Goal: Navigation & Orientation: Find specific page/section

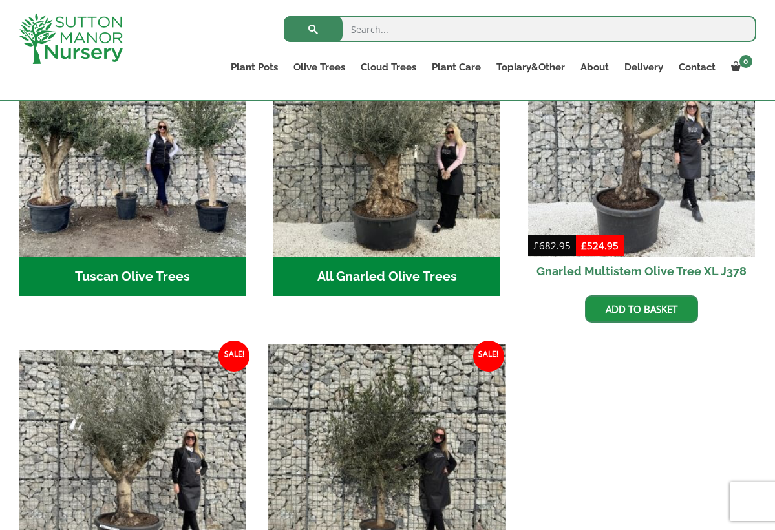
scroll to position [553, 0]
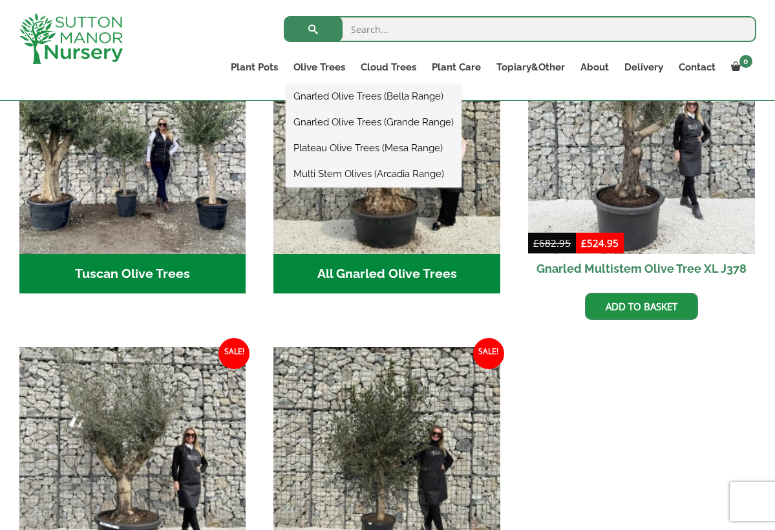
click at [317, 95] on link "Gnarled Olive Trees (Bella Range)" at bounding box center [374, 96] width 176 height 19
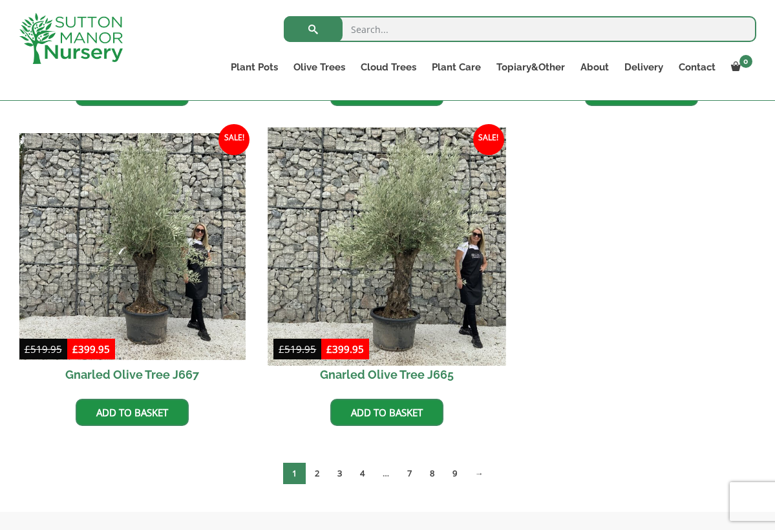
scroll to position [939, 0]
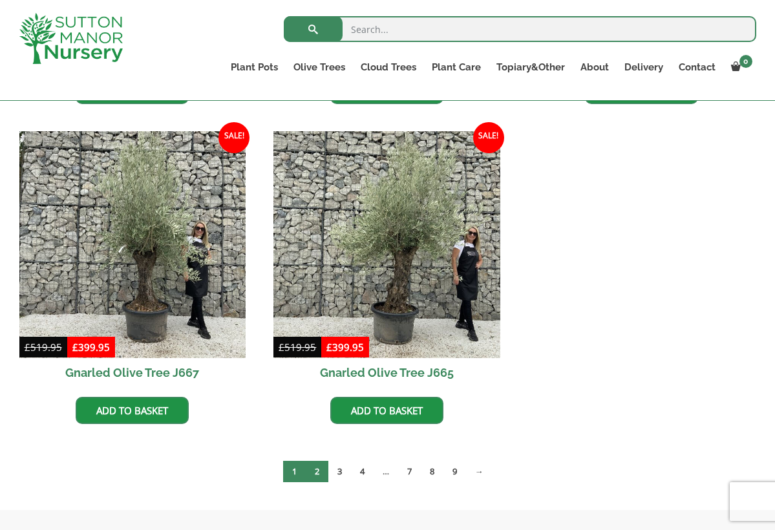
click at [312, 473] on link "2" at bounding box center [317, 471] width 23 height 21
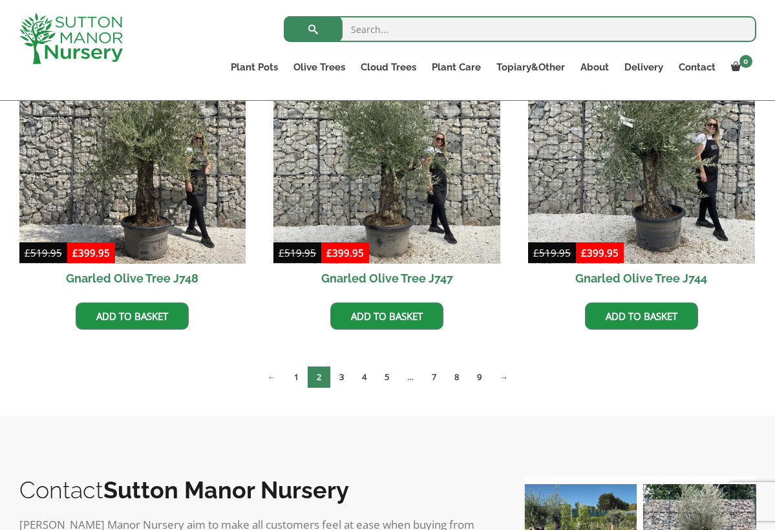
scroll to position [1041, 0]
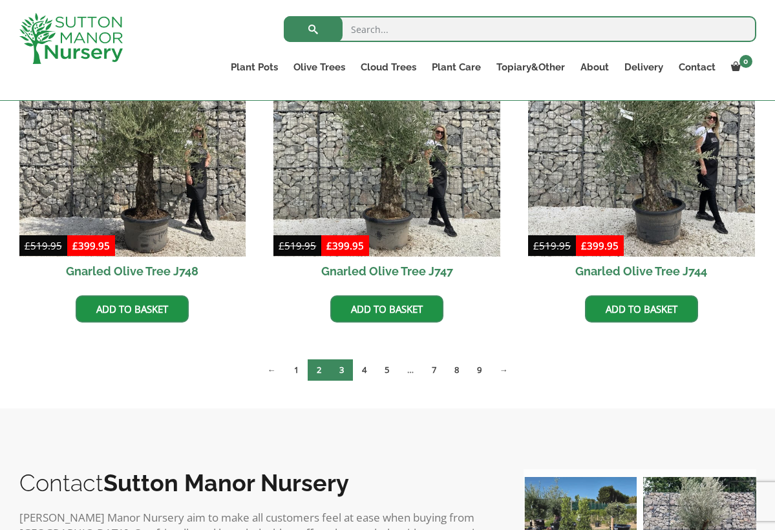
click at [340, 371] on link "3" at bounding box center [341, 370] width 23 height 21
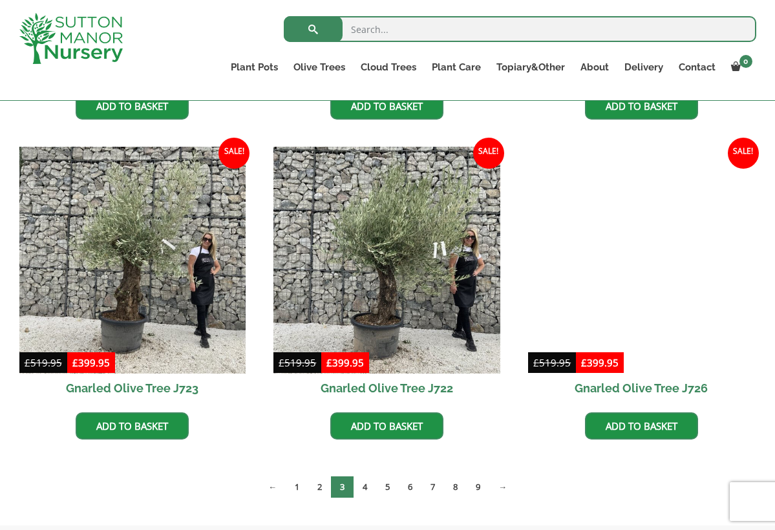
scroll to position [924, 0]
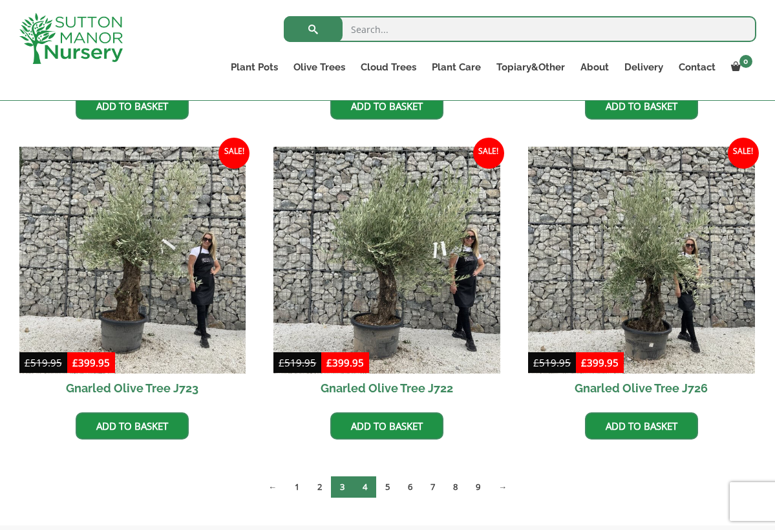
click at [366, 488] on link "4" at bounding box center [365, 487] width 23 height 21
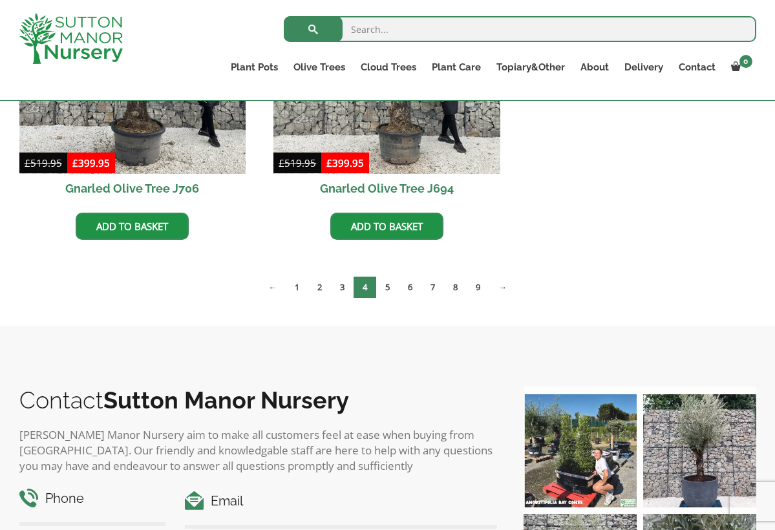
scroll to position [1443, 0]
click at [482, 289] on link "9" at bounding box center [478, 287] width 23 height 21
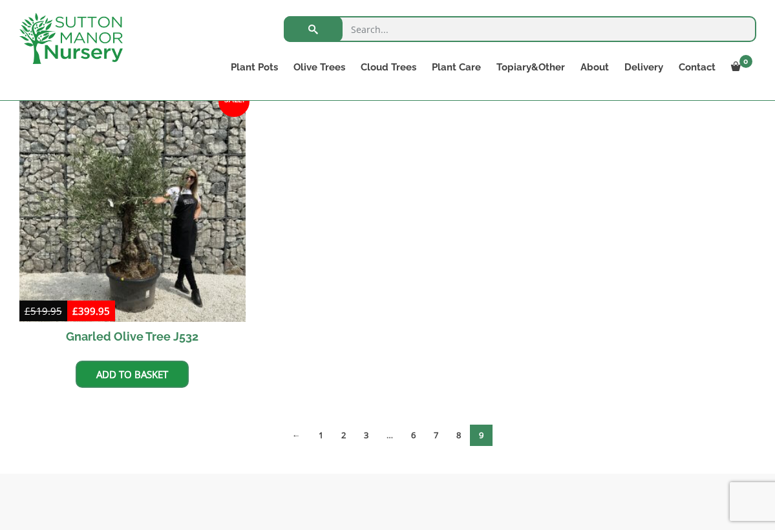
scroll to position [341, 0]
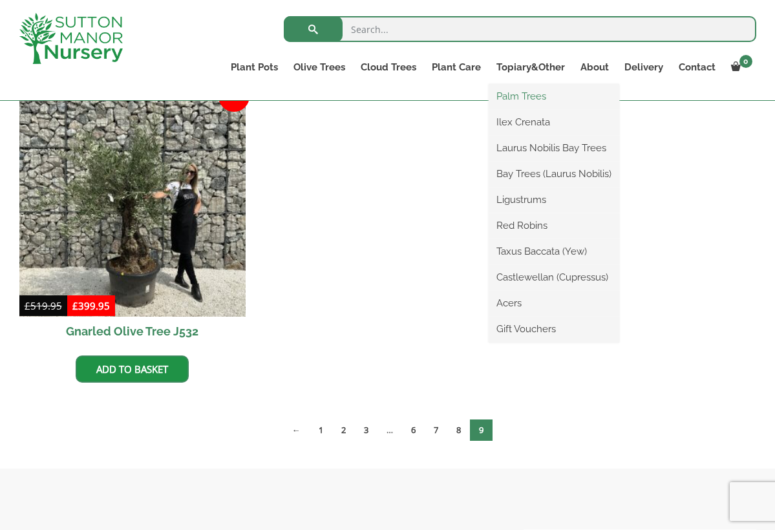
click at [528, 94] on link "Palm Trees" at bounding box center [554, 96] width 131 height 19
